Goal: Task Accomplishment & Management: Manage account settings

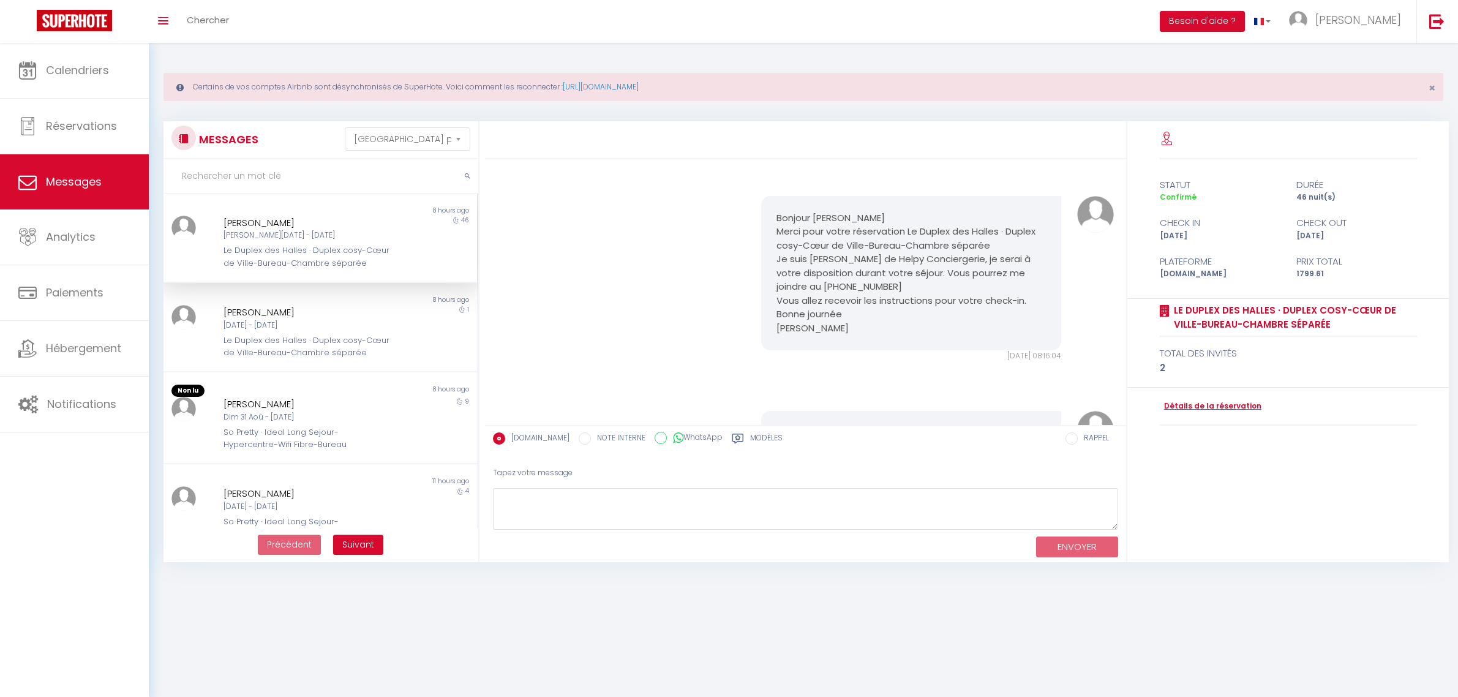
select select "message"
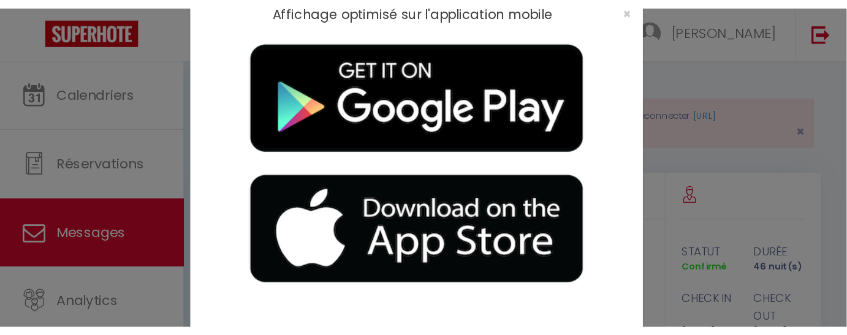
scroll to position [175, 0]
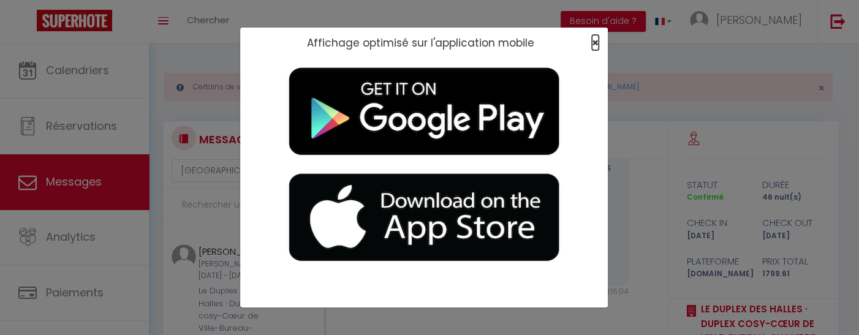
click at [592, 40] on span "×" at bounding box center [595, 42] width 7 height 15
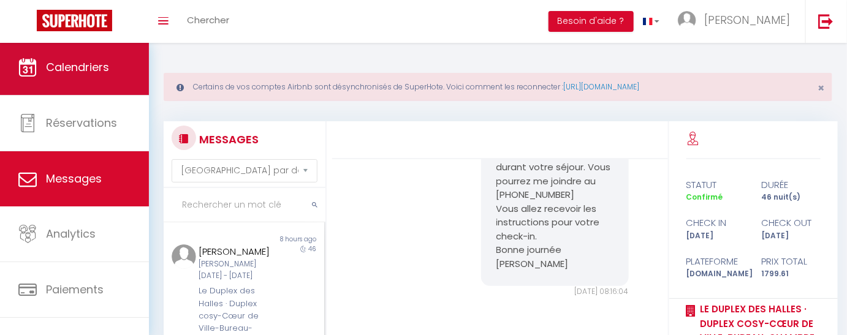
click at [95, 69] on span "Calendriers" at bounding box center [77, 66] width 63 height 15
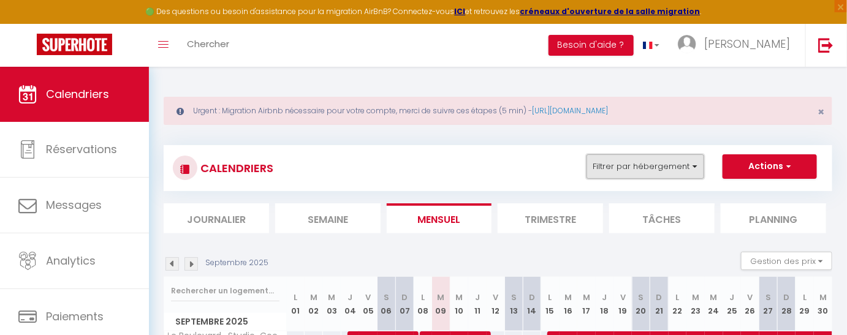
click at [681, 158] on button "Filtrer par hébergement" at bounding box center [645, 166] width 118 height 25
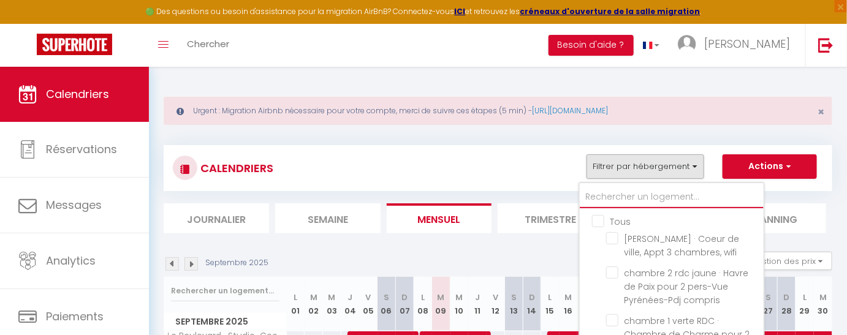
click at [609, 197] on input "text" at bounding box center [671, 197] width 184 height 22
type input "l"
checkbox input "false"
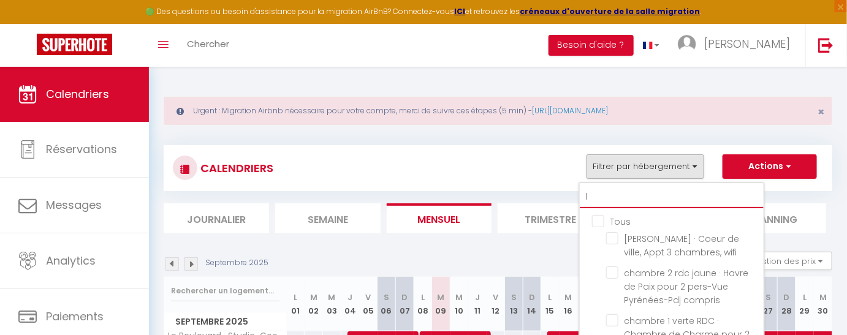
checkbox input "false"
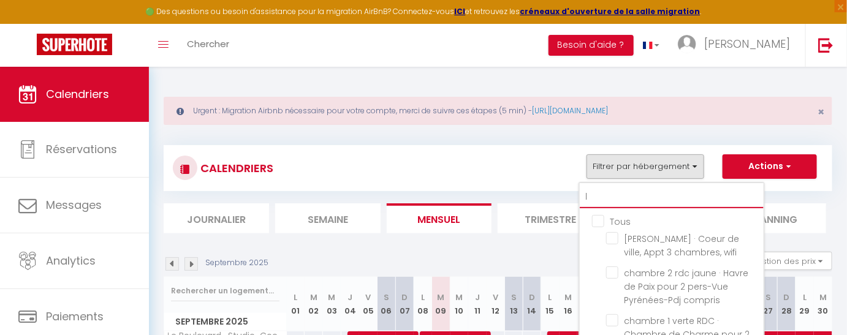
checkbox input "false"
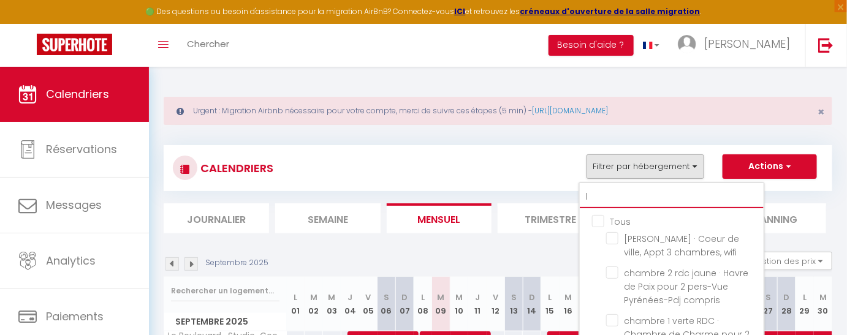
checkbox input "false"
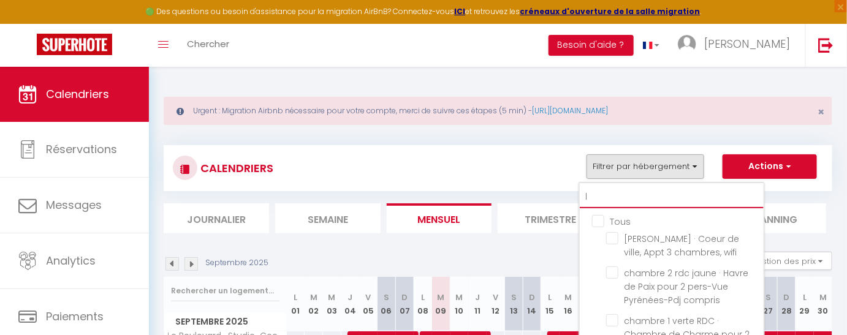
checkbox input "false"
checkbox input "true"
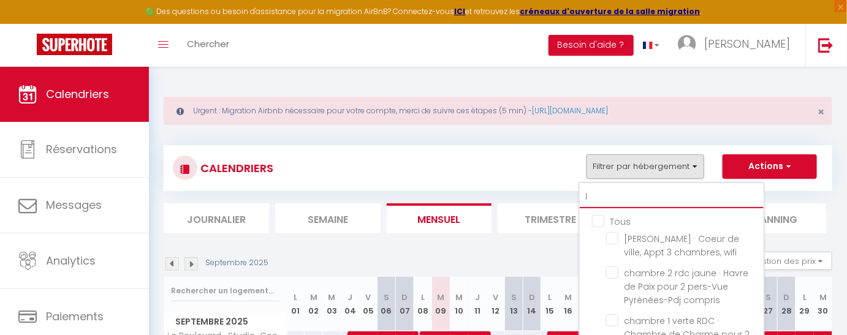
checkbox input "true"
checkbox input "false"
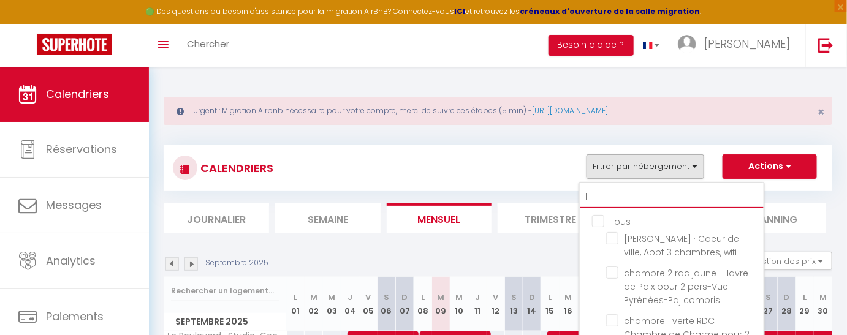
checkbox input "false"
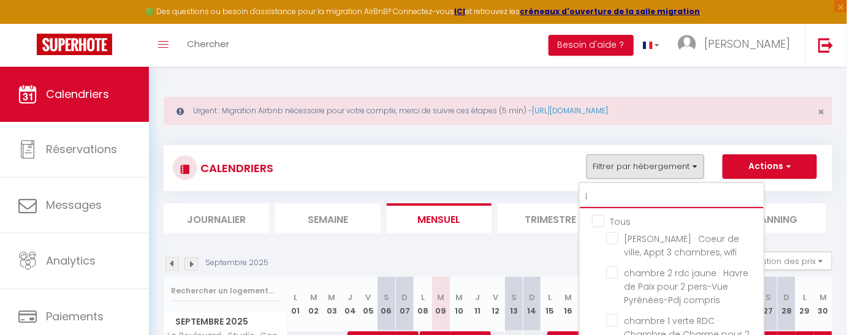
checkbox input "false"
checkbox input "true"
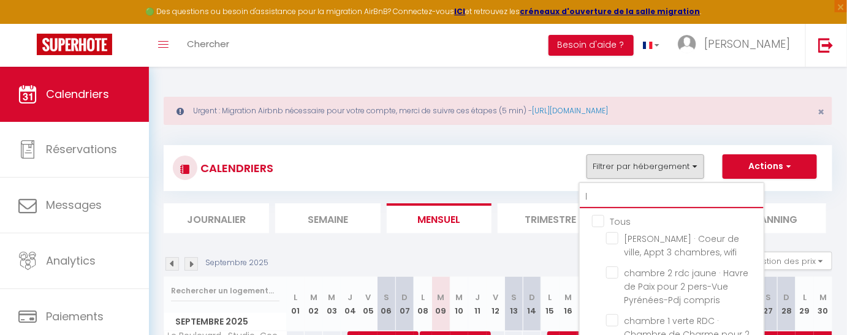
checkbox input "false"
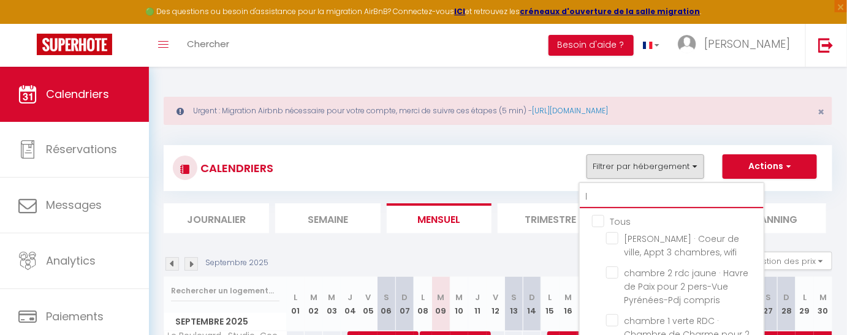
checkbox input "false"
type input "lo"
checkbox input "false"
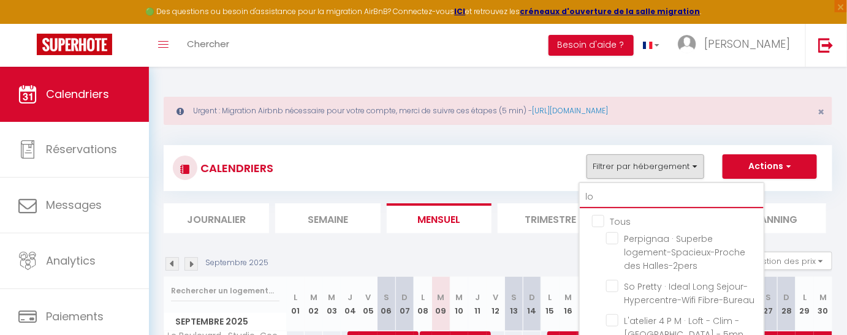
checkbox input "false"
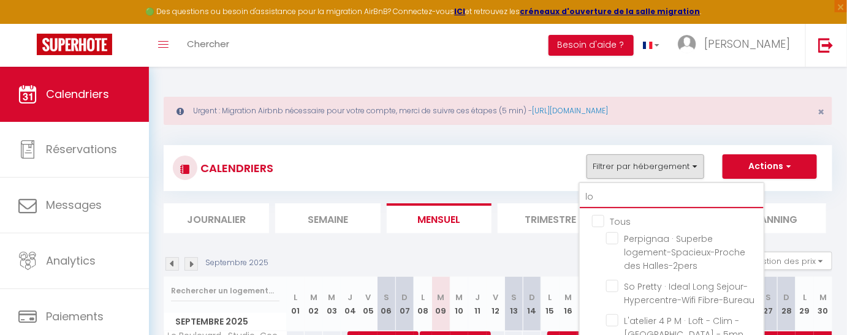
checkbox input "false"
type input "lou"
checkbox input "false"
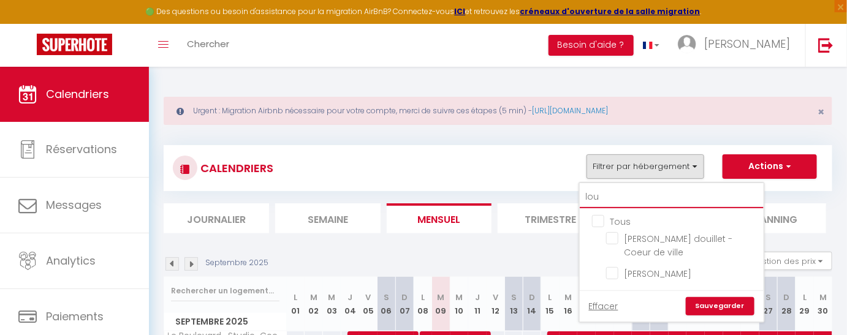
type input "loui"
checkbox input "false"
type input "louis"
checkbox input "false"
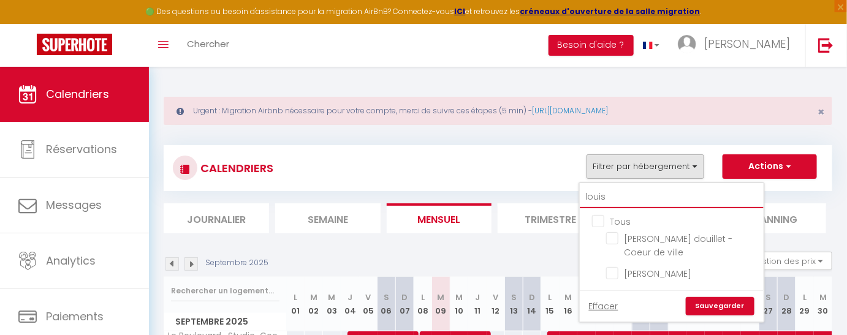
checkbox input "false"
type input "louis"
checkbox input "false"
type input "[PERSON_NAME]"
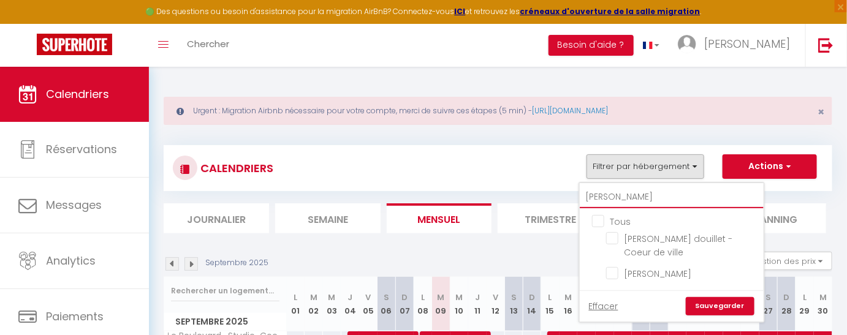
checkbox input "false"
type input "[PERSON_NAME]"
checkbox input "false"
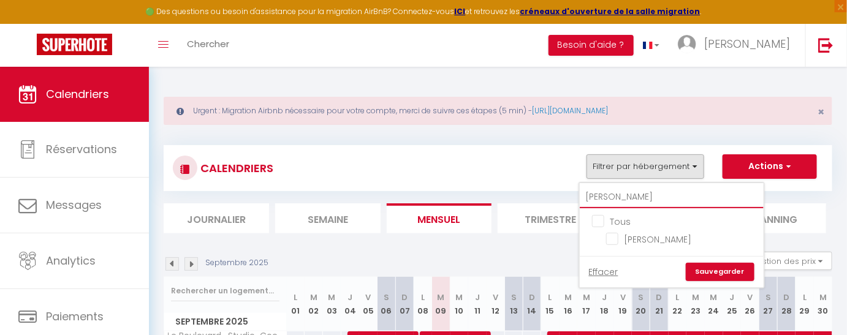
type input "[PERSON_NAME]"
checkbox input "false"
type input "[PERSON_NAME]"
checkbox input "false"
type input "[PERSON_NAME]"
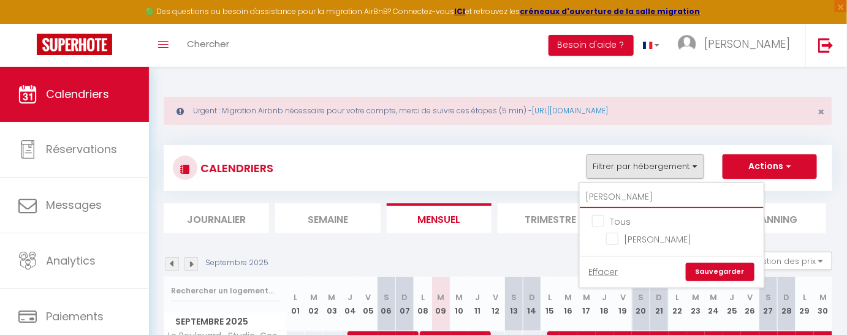
checkbox input "false"
type input "[PERSON_NAME]"
checkbox input "false"
type input "[PERSON_NAME]"
checkbox input "false"
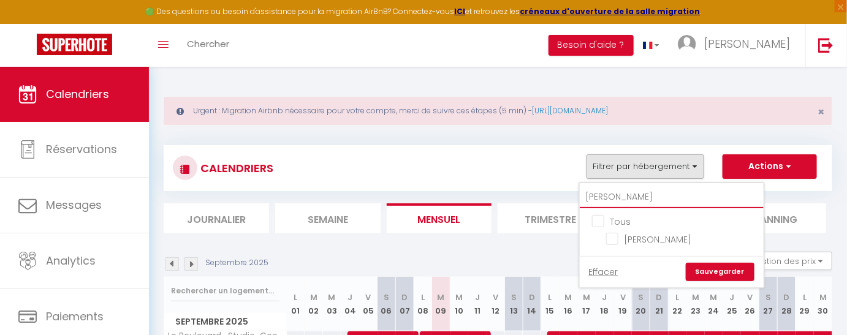
type input "[PERSON_NAME]"
click at [606, 238] on ul "Tous [PERSON_NAME]" at bounding box center [671, 232] width 184 height 48
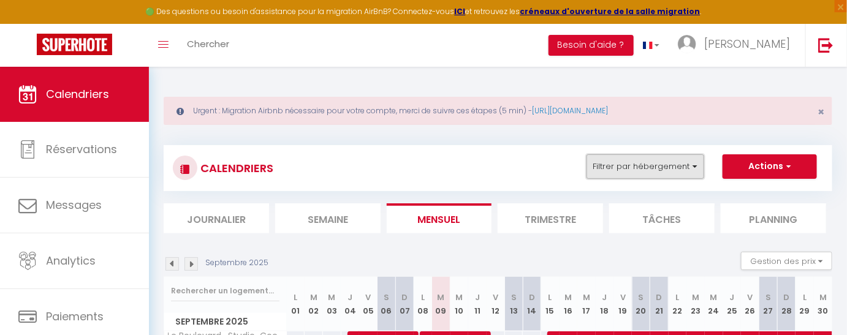
click at [680, 167] on button "Filtrer par hébergement" at bounding box center [645, 166] width 118 height 25
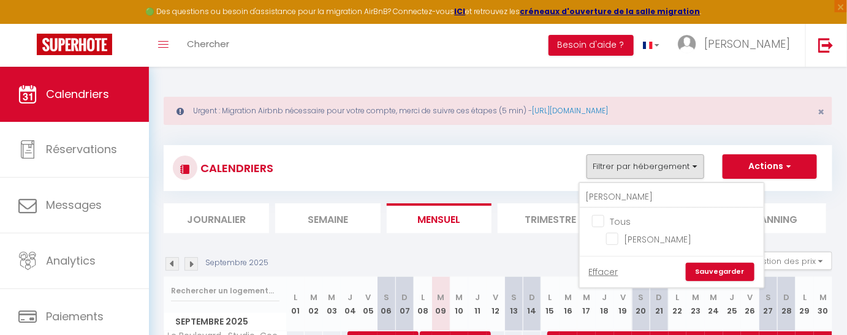
drag, startPoint x: 617, startPoint y: 238, endPoint x: 680, endPoint y: 256, distance: 65.1
click at [617, 239] on input "[PERSON_NAME]" at bounding box center [682, 238] width 153 height 12
checkbox input "true"
click at [722, 271] on link "Sauvegarder" at bounding box center [719, 272] width 69 height 18
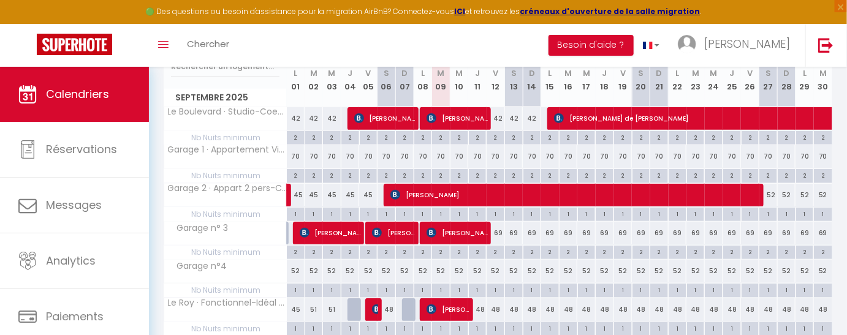
scroll to position [306, 0]
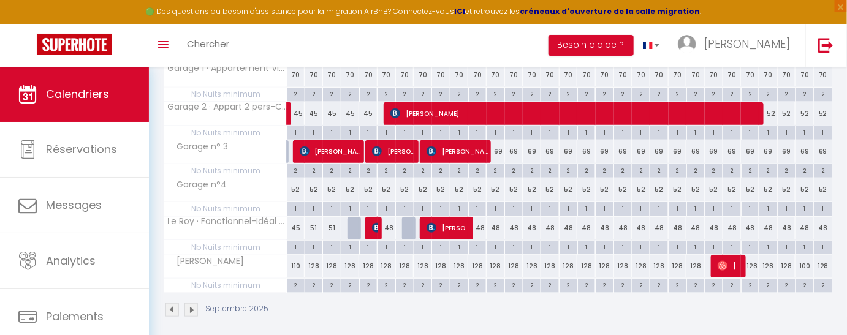
click at [194, 307] on img at bounding box center [190, 309] width 13 height 13
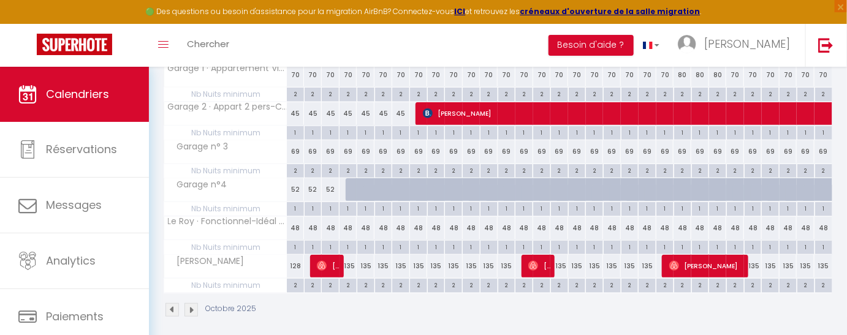
click at [194, 307] on img at bounding box center [190, 309] width 13 height 13
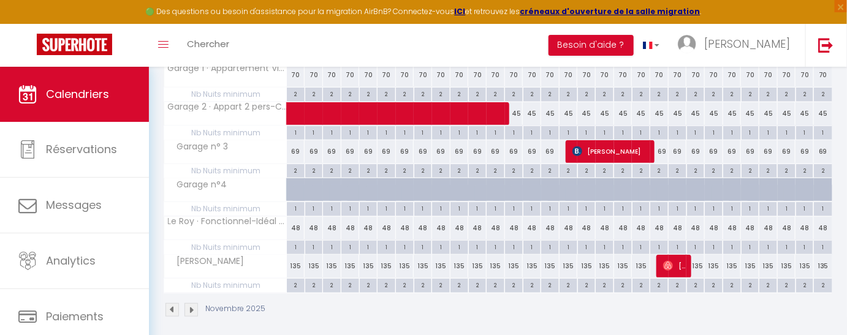
click at [194, 307] on img at bounding box center [190, 309] width 13 height 13
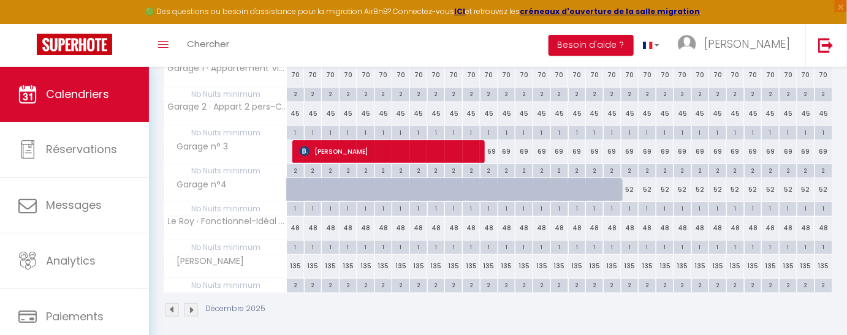
click at [194, 307] on img at bounding box center [190, 309] width 13 height 13
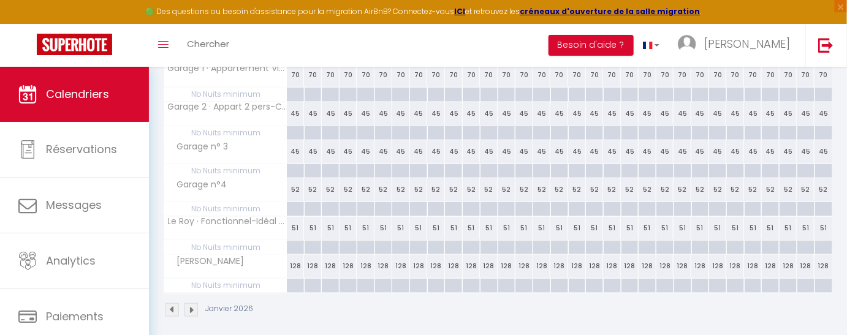
click at [194, 307] on img at bounding box center [190, 309] width 13 height 13
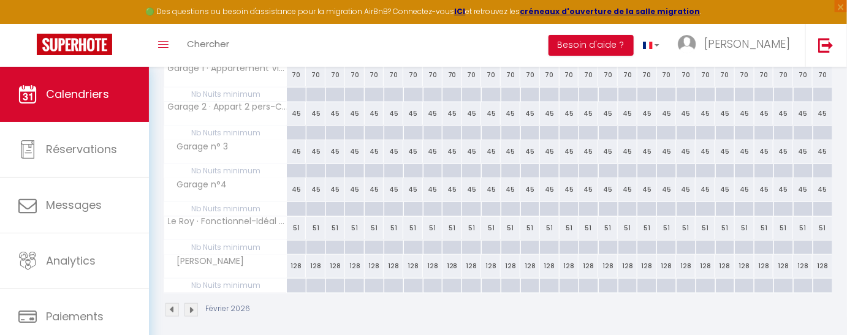
click at [194, 307] on img at bounding box center [190, 309] width 13 height 13
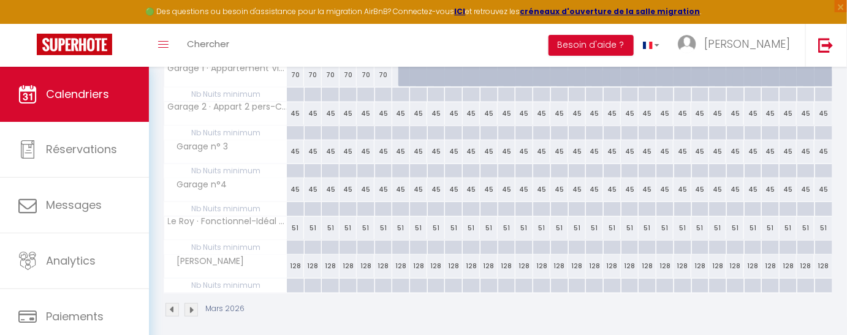
click at [173, 305] on img at bounding box center [171, 309] width 13 height 13
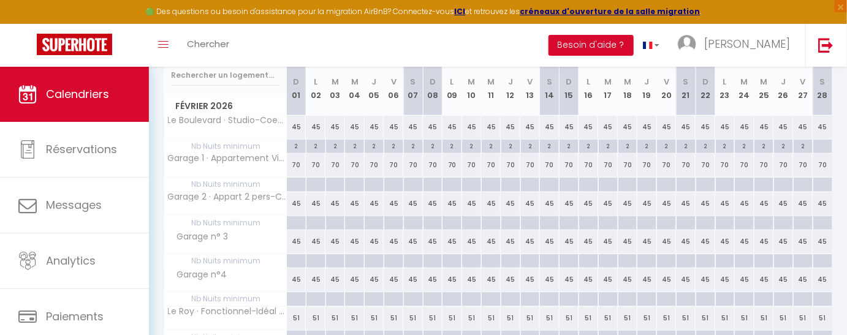
scroll to position [76, 0]
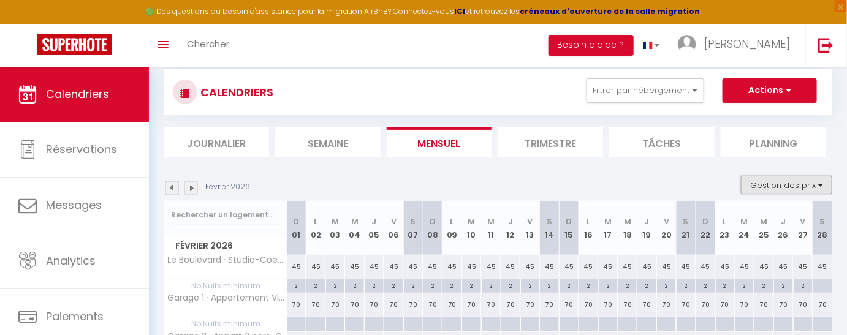
click at [815, 181] on button "Gestion des prix" at bounding box center [786, 185] width 91 height 18
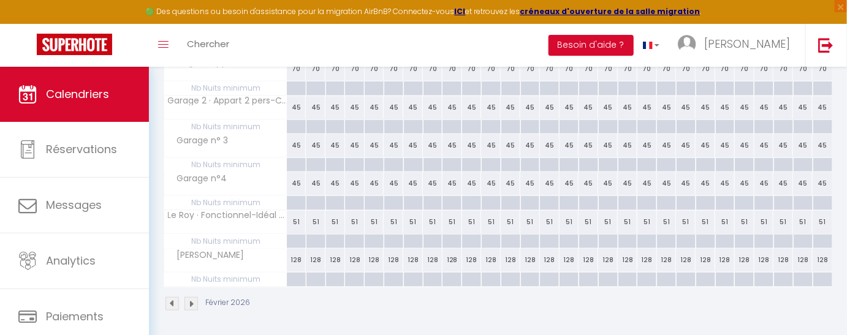
scroll to position [312, 0]
click at [296, 274] on div at bounding box center [296, 280] width 20 height 14
type input "Dim 01 Février 2026"
type input "Lun 02 Février 2026"
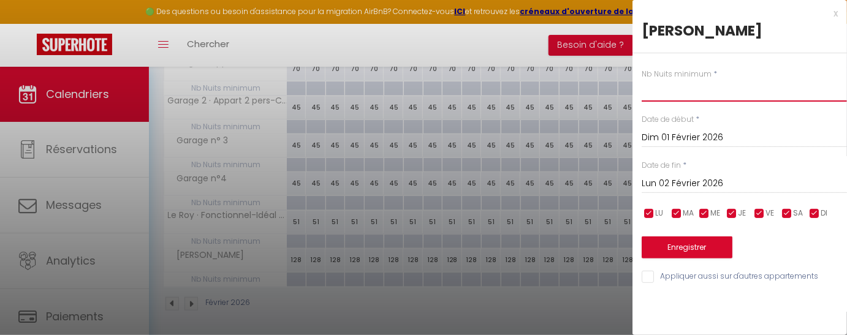
click at [665, 92] on input "text" at bounding box center [743, 91] width 205 height 22
type input "2"
click at [668, 180] on input "Lun 02 Février 2026" at bounding box center [743, 184] width 205 height 16
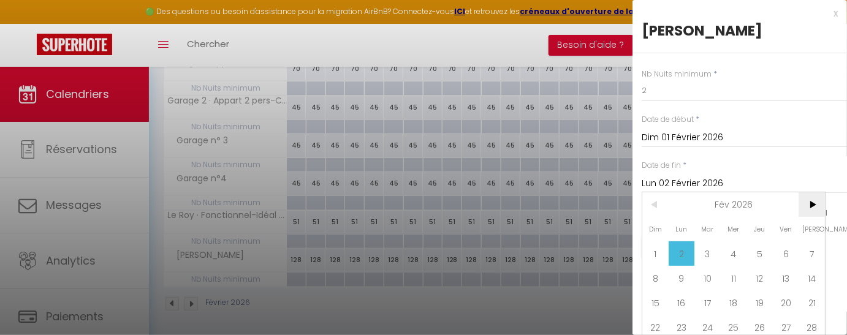
click at [817, 205] on span ">" at bounding box center [811, 204] width 26 height 25
click at [817, 204] on span ">" at bounding box center [811, 204] width 26 height 25
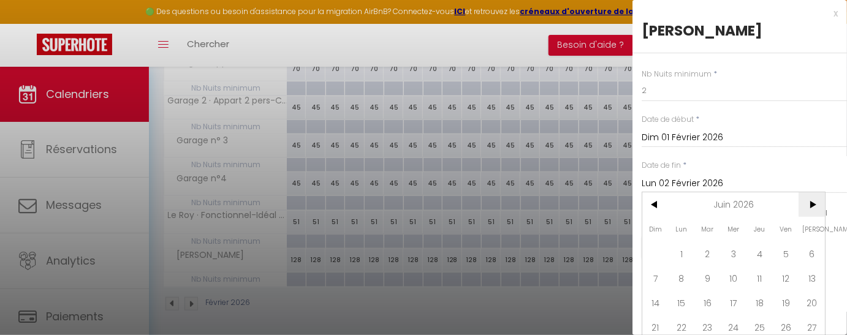
click at [817, 204] on span ">" at bounding box center [811, 204] width 26 height 25
click at [817, 203] on span ">" at bounding box center [811, 204] width 26 height 25
click at [815, 205] on span ">" at bounding box center [811, 204] width 26 height 25
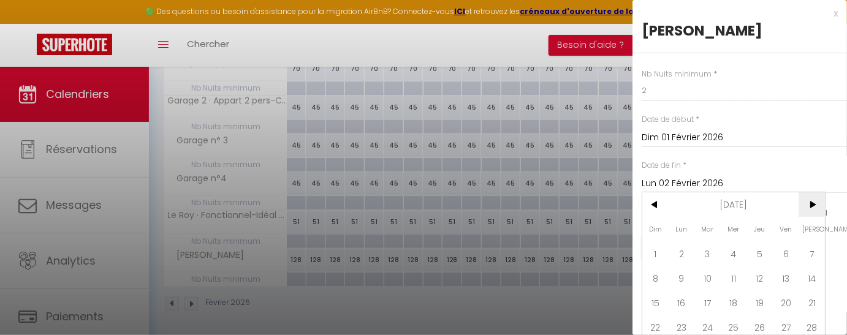
click at [815, 205] on span ">" at bounding box center [811, 204] width 26 height 25
click at [752, 248] on span "1" at bounding box center [759, 253] width 26 height 25
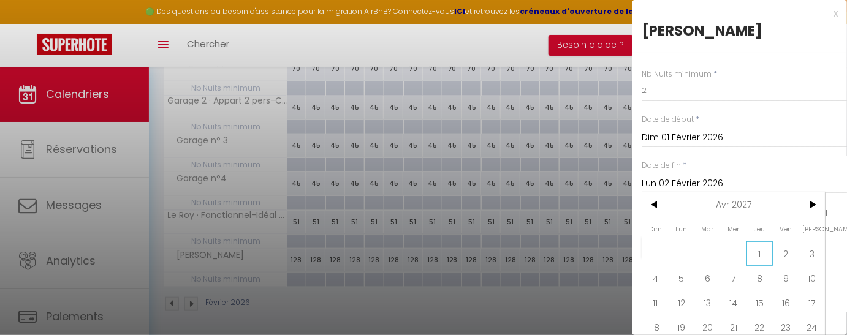
type input "[DATE]"
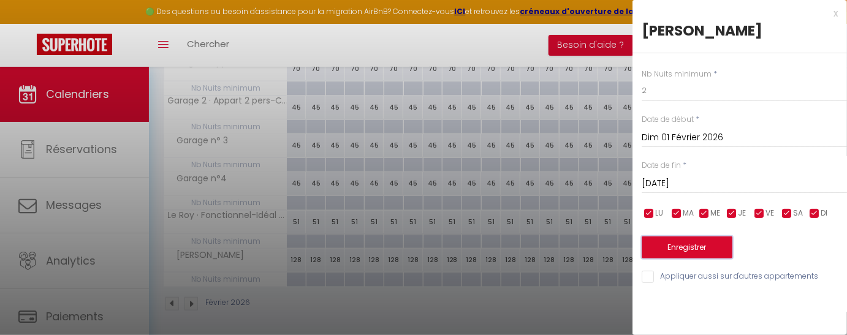
click at [715, 247] on button "Enregistrer" at bounding box center [686, 247] width 91 height 22
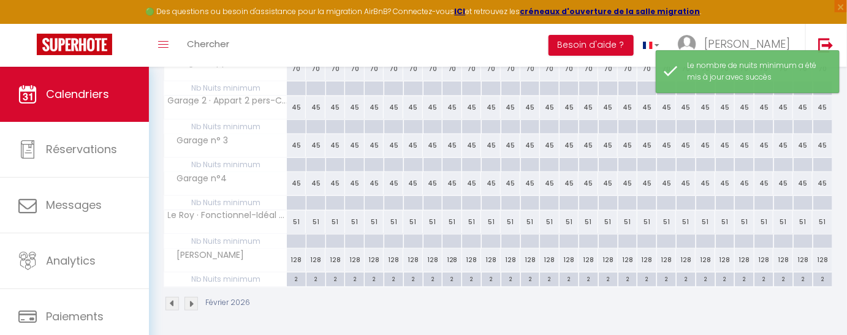
click at [191, 302] on img at bounding box center [190, 303] width 13 height 13
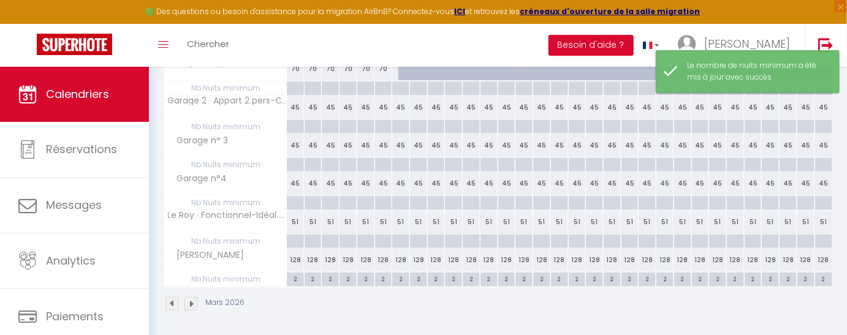
click at [191, 302] on img at bounding box center [190, 303] width 13 height 13
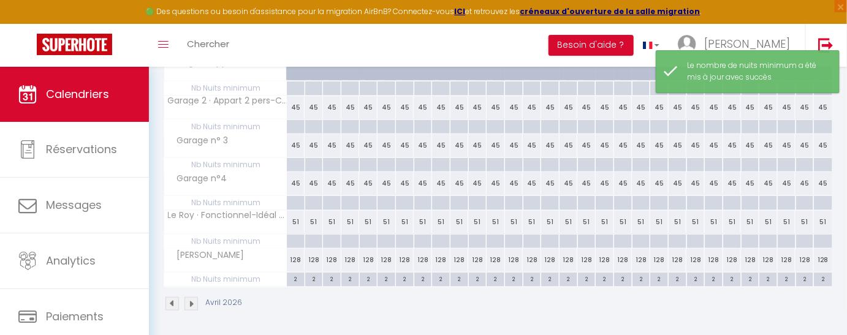
click at [191, 302] on img at bounding box center [190, 303] width 13 height 13
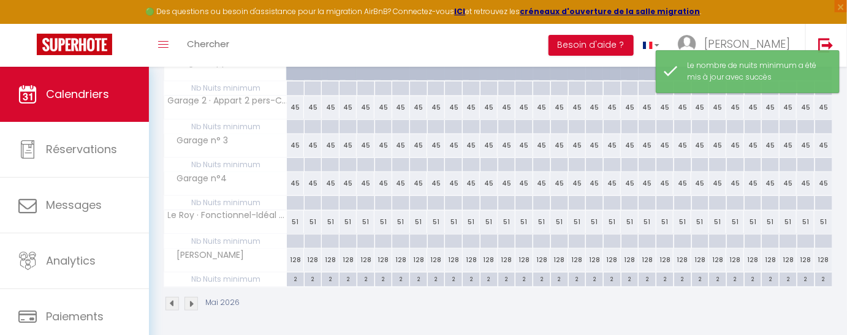
click at [175, 298] on img at bounding box center [171, 303] width 13 height 13
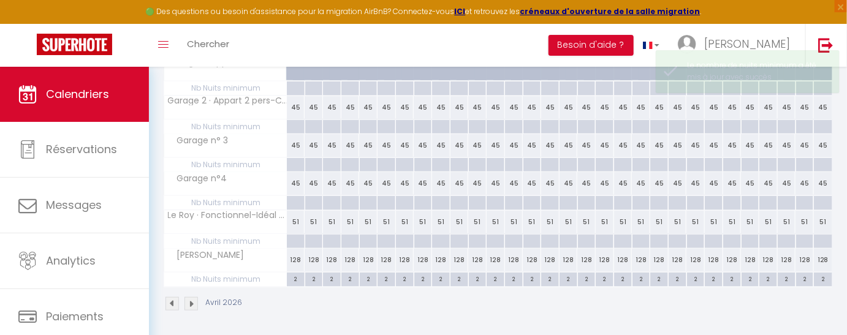
click at [175, 298] on img at bounding box center [171, 303] width 13 height 13
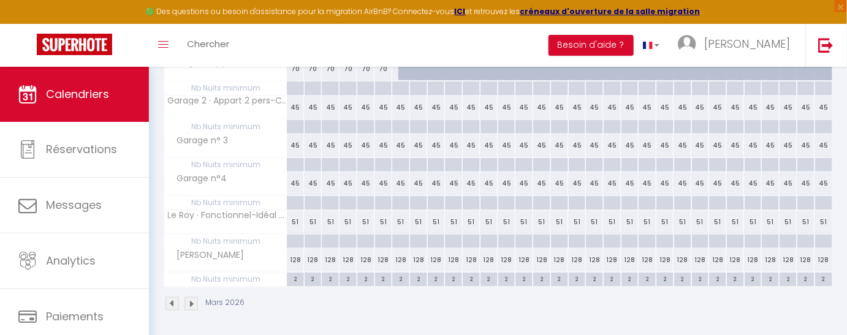
click at [175, 298] on img at bounding box center [171, 303] width 13 height 13
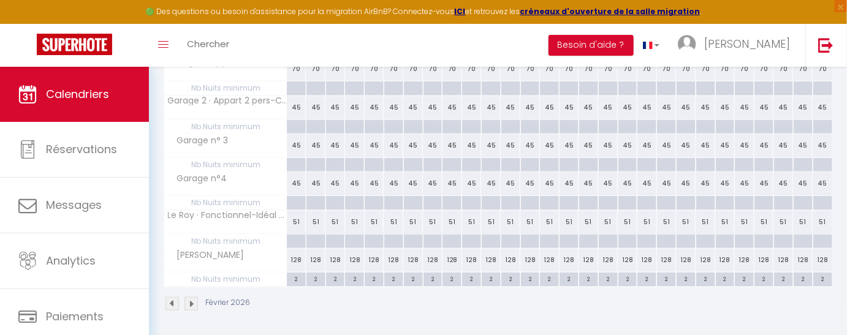
click at [175, 298] on img at bounding box center [171, 303] width 13 height 13
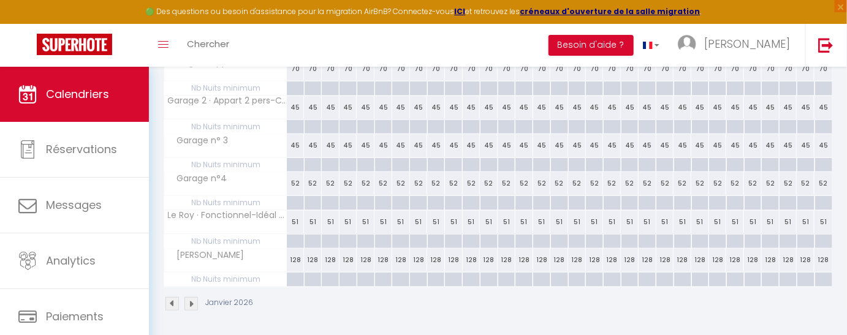
drag, startPoint x: 836, startPoint y: 282, endPoint x: 375, endPoint y: 304, distance: 461.2
click at [375, 304] on div "Janvier 2026" at bounding box center [498, 305] width 668 height 36
click at [293, 274] on div at bounding box center [295, 280] width 18 height 14
type input "Jeu 01 Janvier 2026"
type input "Ven 02 Janvier 2026"
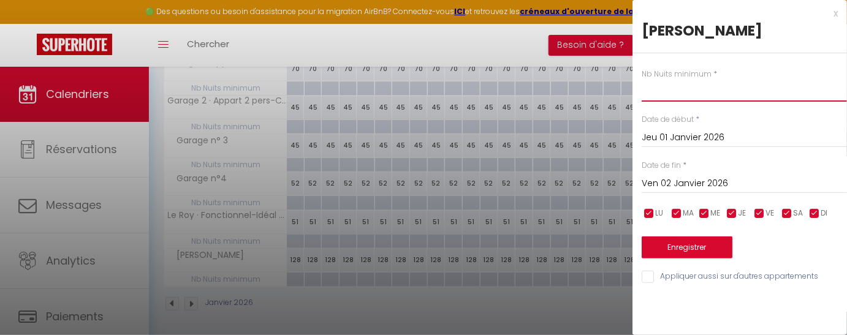
click at [661, 95] on input "text" at bounding box center [743, 91] width 205 height 22
type input "2"
click at [686, 181] on input "Ven 02 Janvier 2026" at bounding box center [743, 184] width 205 height 16
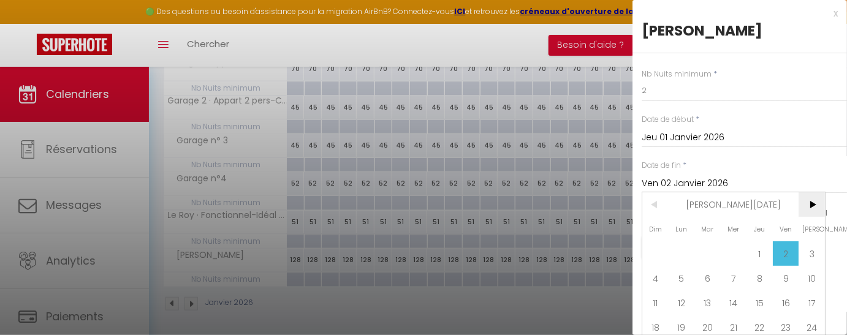
click at [813, 206] on span ">" at bounding box center [811, 204] width 26 height 25
click at [813, 205] on span ">" at bounding box center [811, 204] width 26 height 25
click at [765, 255] on span "2" at bounding box center [759, 253] width 26 height 25
type input "Jeu 02 Avril 2026"
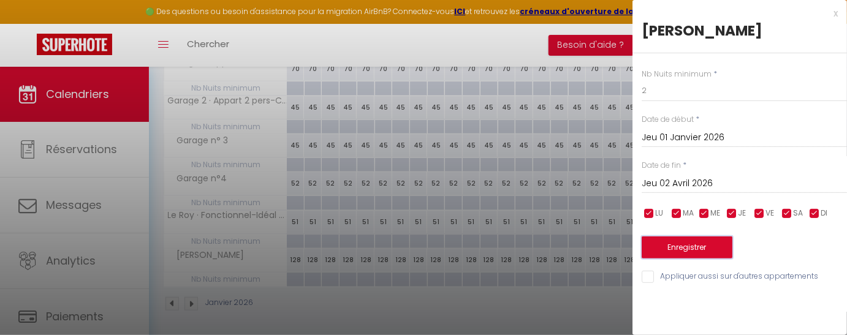
click at [714, 251] on button "Enregistrer" at bounding box center [686, 247] width 91 height 22
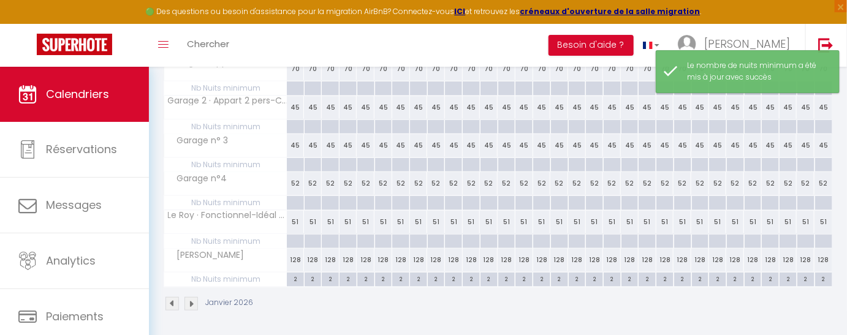
click at [173, 300] on img at bounding box center [171, 303] width 13 height 13
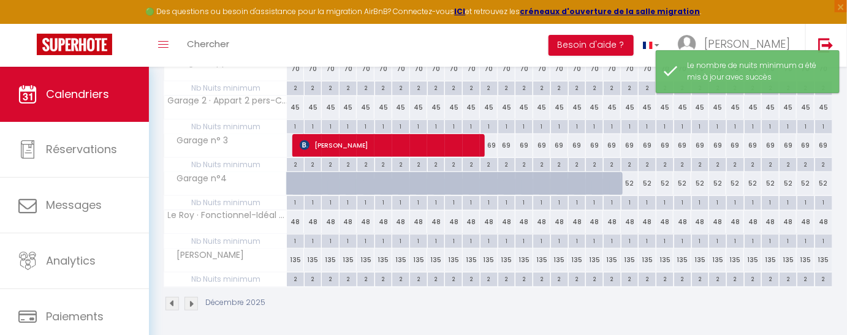
click at [190, 299] on img at bounding box center [190, 303] width 13 height 13
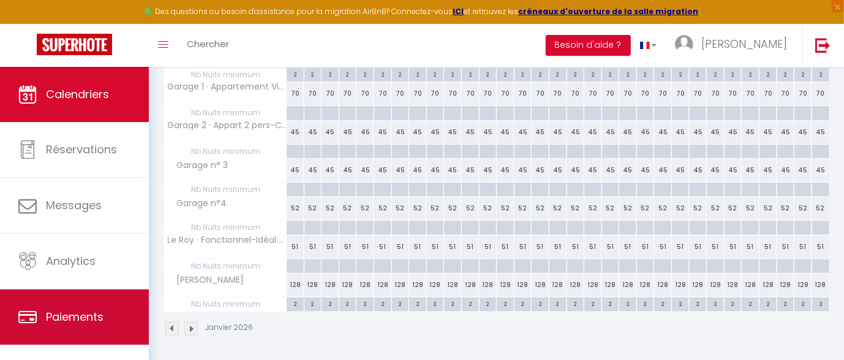
scroll to position [69, 0]
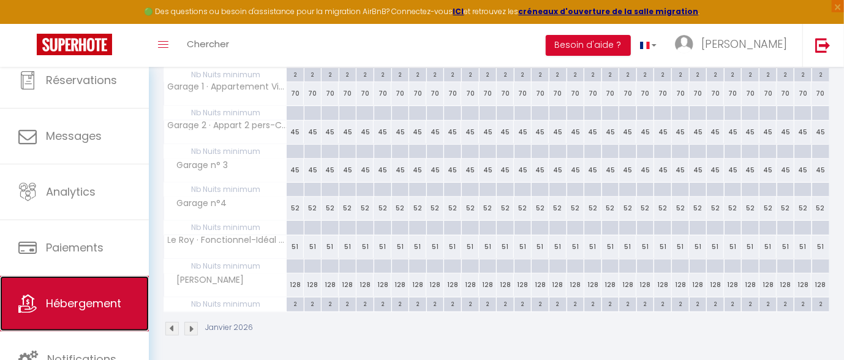
click at [74, 306] on span "Hébergement" at bounding box center [83, 302] width 75 height 15
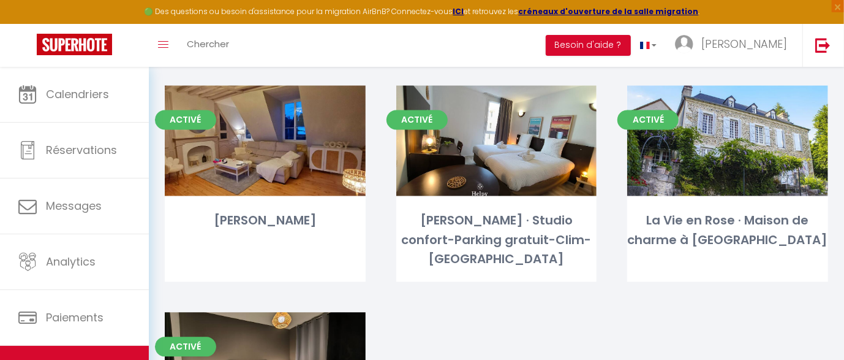
scroll to position [3828, 0]
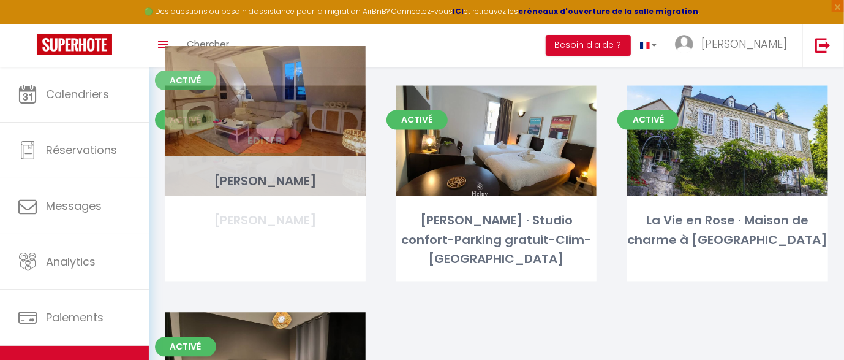
click at [260, 128] on link "Editer" at bounding box center [265, 140] width 74 height 25
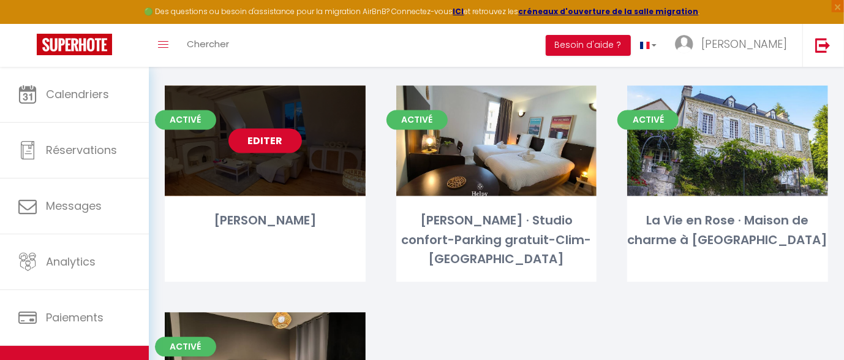
click at [263, 128] on link "Editer" at bounding box center [265, 140] width 74 height 25
select select "3"
select select "2"
select select "1"
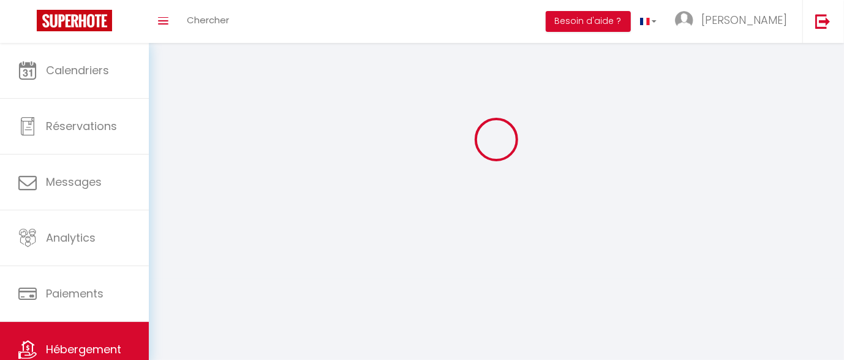
select select
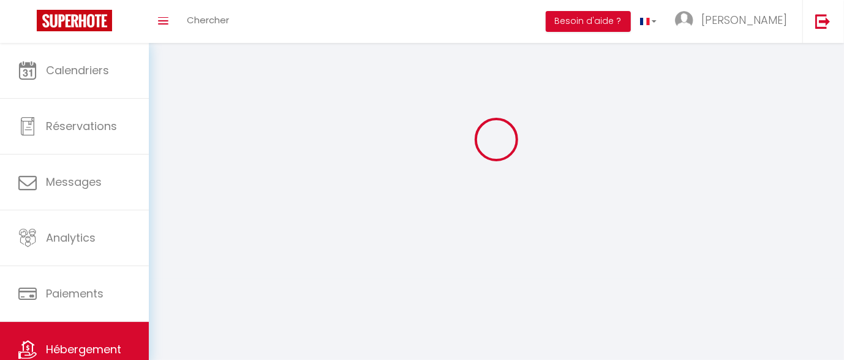
select select
checkbox input "false"
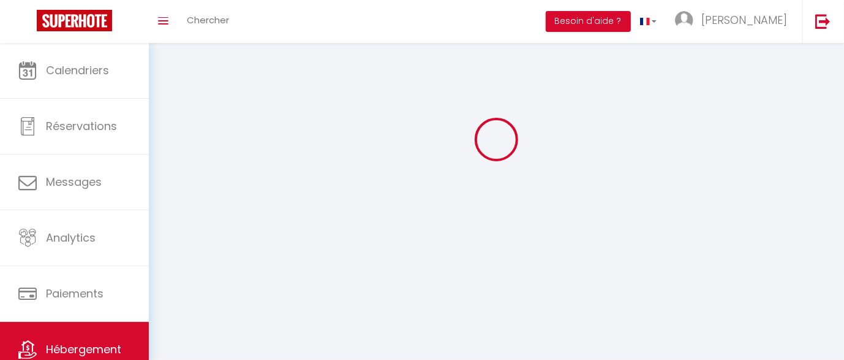
select select
select select "1"
select select "28"
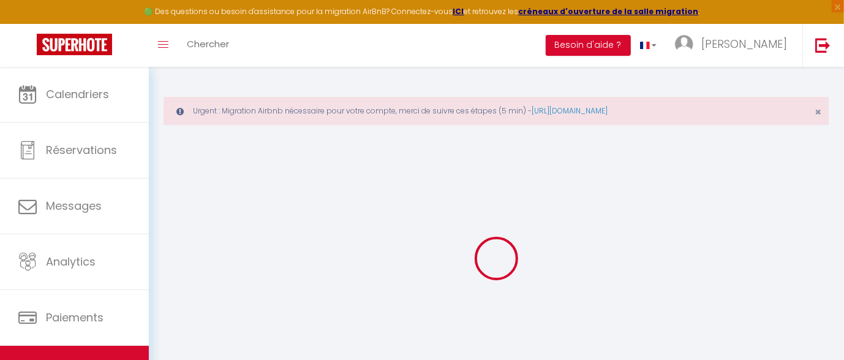
select select
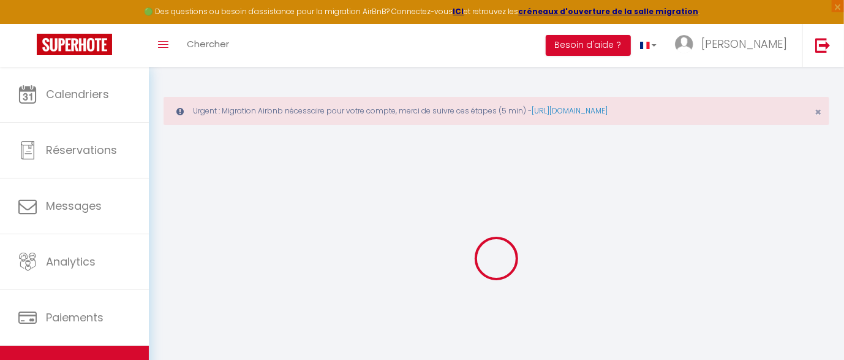
select select
checkbox input "false"
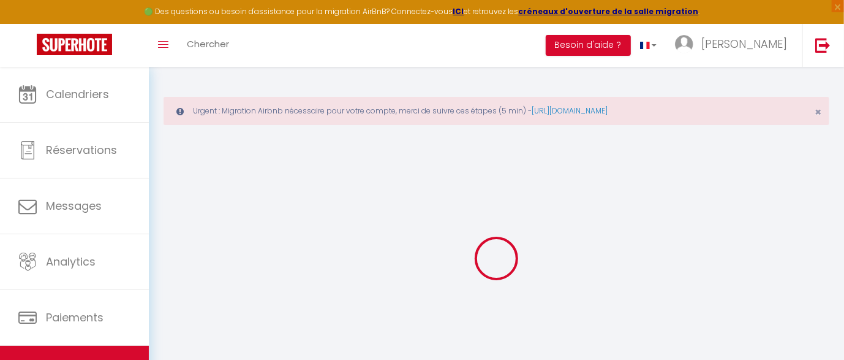
select select
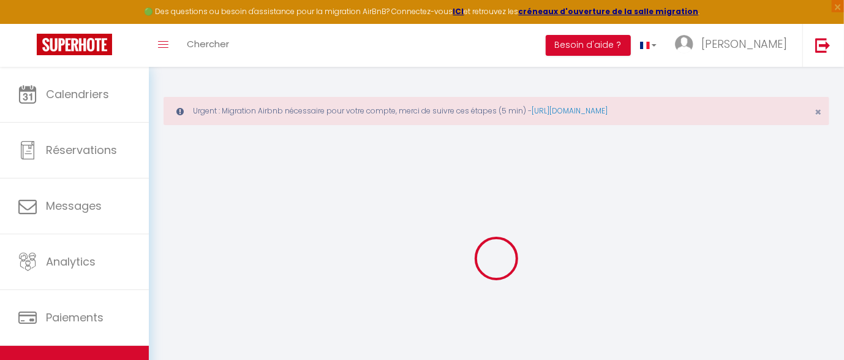
select select
checkbox input "false"
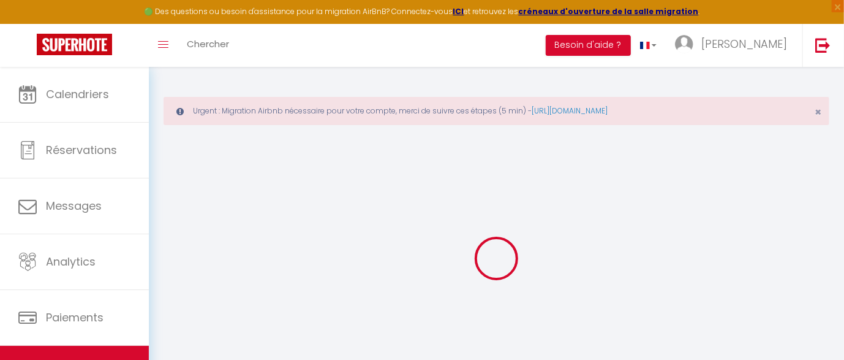
checkbox input "false"
select select
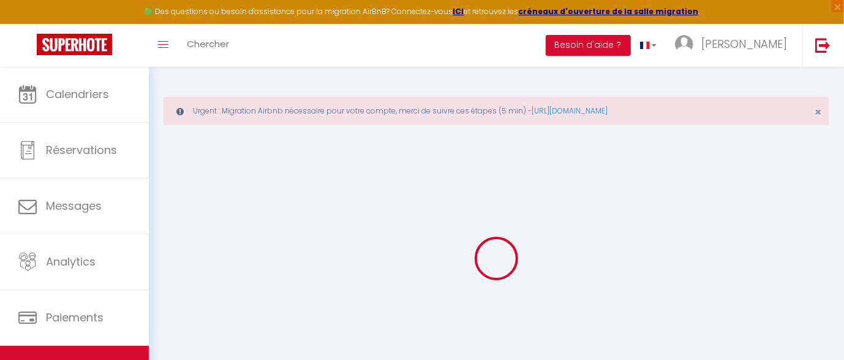
select select
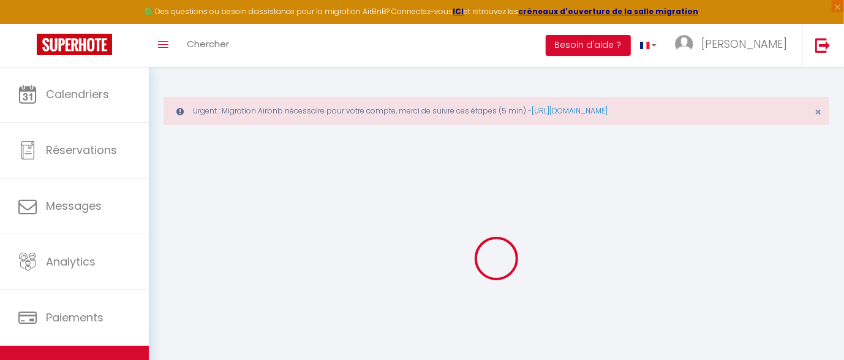
checkbox input "false"
select select
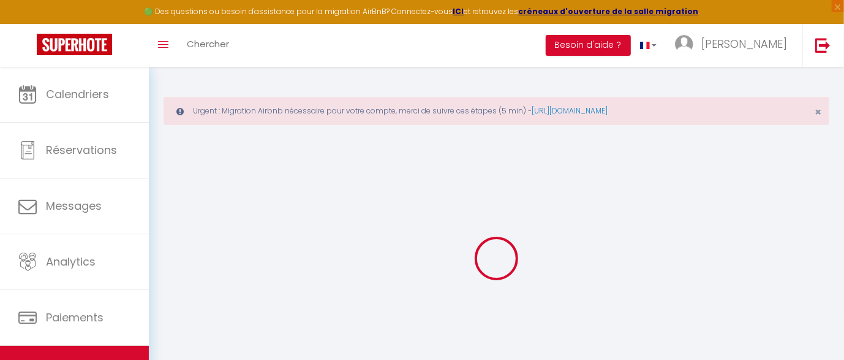
select select
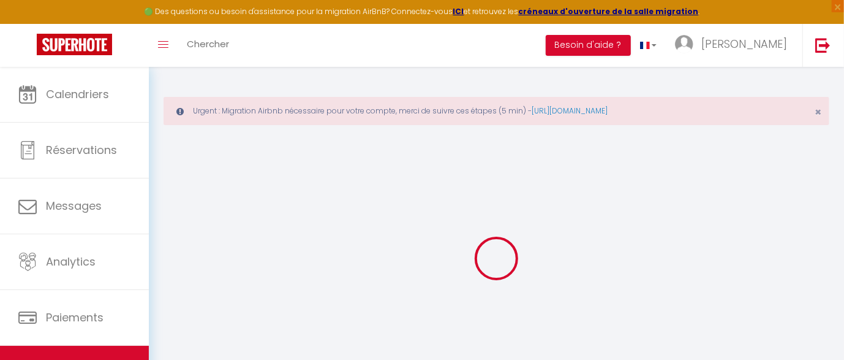
select select
checkbox input "false"
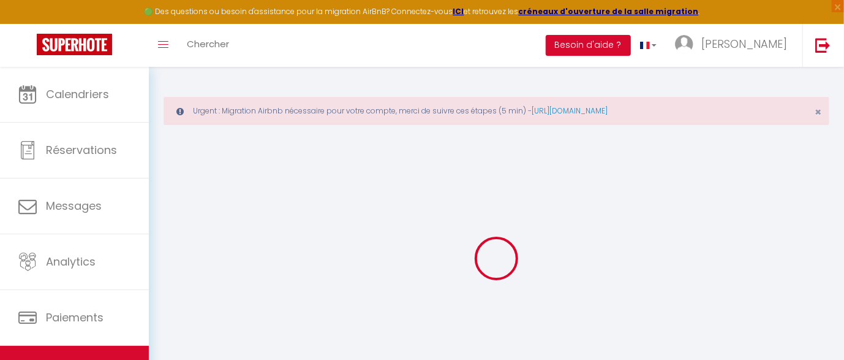
checkbox input "false"
select select
type input "[PERSON_NAME]"
type input "Charlotte"
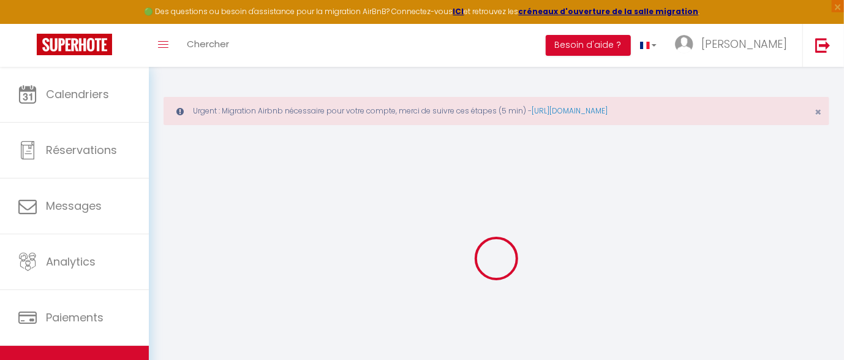
type input "[STREET_ADDRESS][PERSON_NAME]"
type input "64000"
type input "Pau"
select select "6"
select select "3"
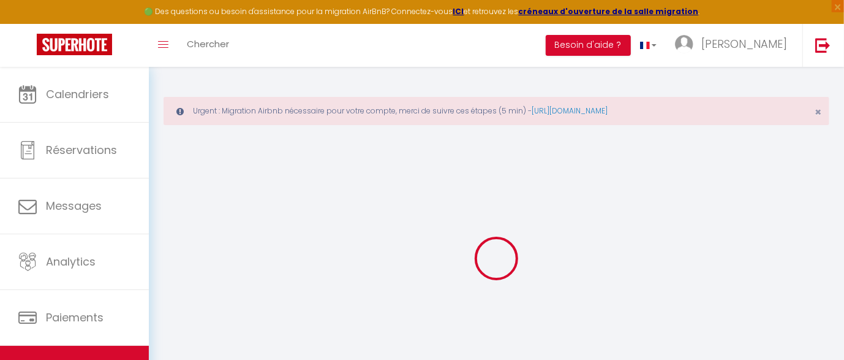
type input "95"
select select
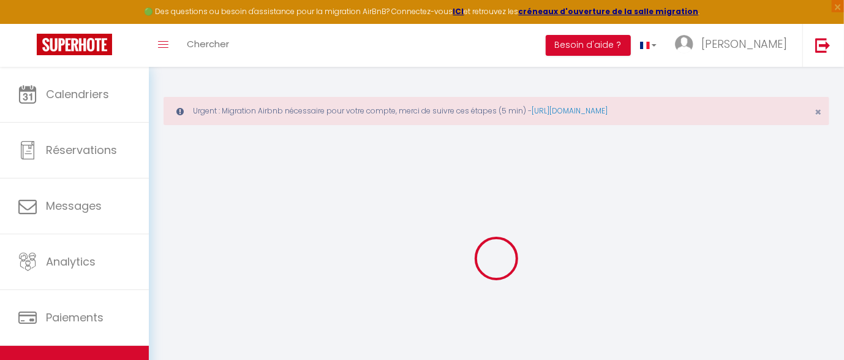
select select
type input "[STREET_ADDRESS][PERSON_NAME]"
type input "64000"
type input "Pau"
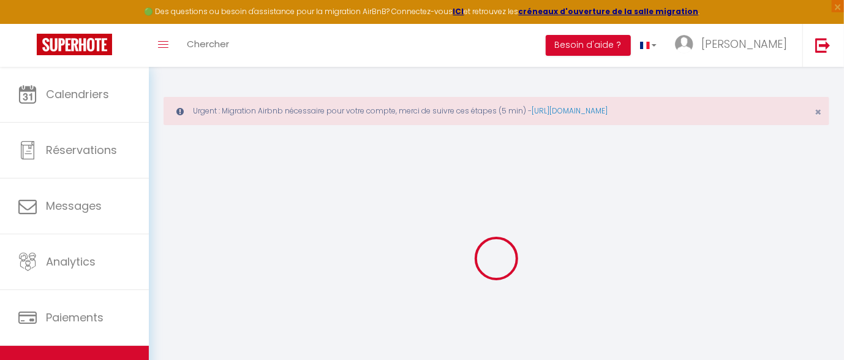
type input "[EMAIL_ADDRESS][DOMAIN_NAME]"
select select
checkbox input "false"
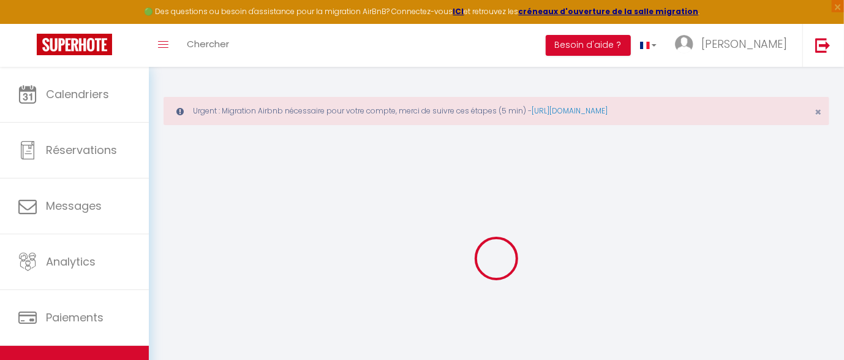
checkbox input "false"
type input "0"
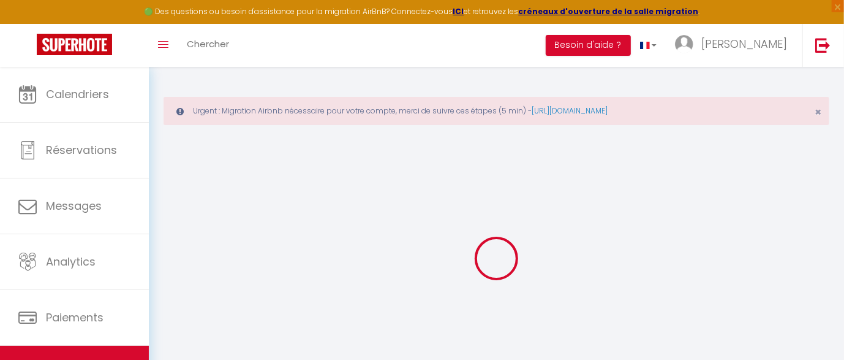
select select
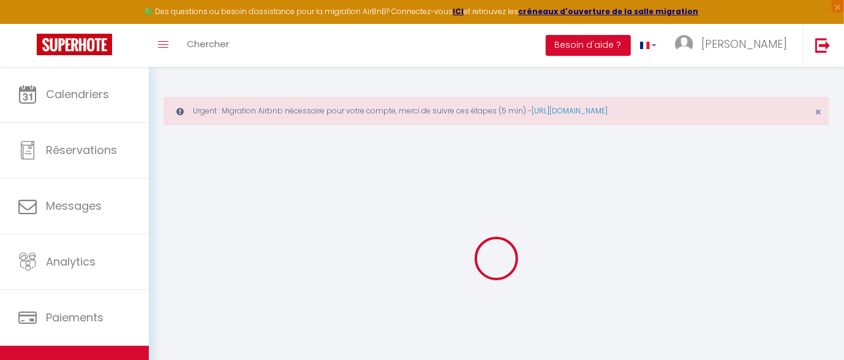
select select
checkbox input "false"
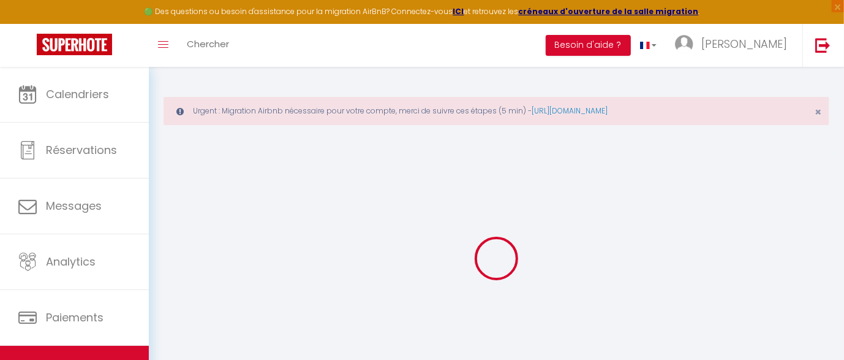
select select "14:00"
select select
select select "11:00"
select select "30"
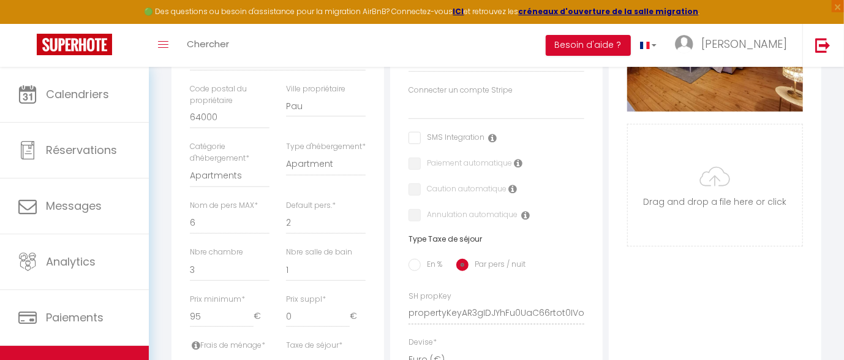
scroll to position [153, 0]
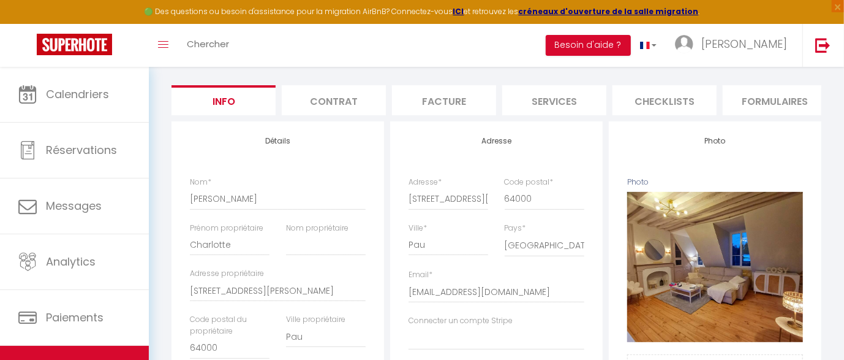
click at [409, 52] on div "Toggle menubar Chercher BUTTON Besoin d'aide ? [PERSON_NAME] Paramètres Équipe" at bounding box center [462, 45] width 746 height 43
